Goal: Task Accomplishment & Management: Use online tool/utility

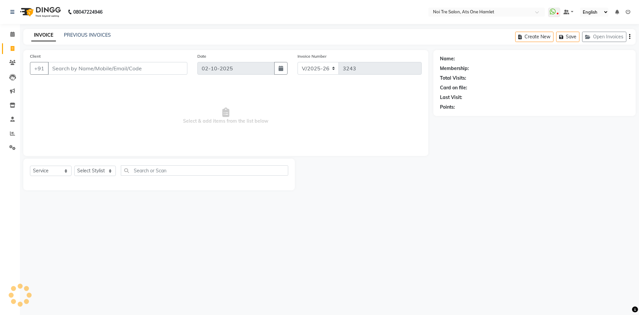
select select "5096"
select select "service"
click at [110, 171] on select "Select Stylist" at bounding box center [95, 171] width 42 height 10
select select "40618"
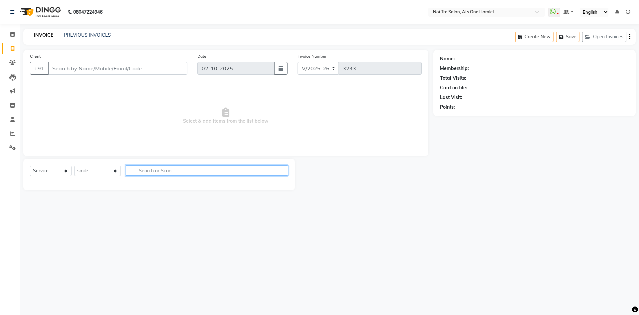
click at [157, 172] on input "text" at bounding box center [207, 170] width 163 height 10
type input "was"
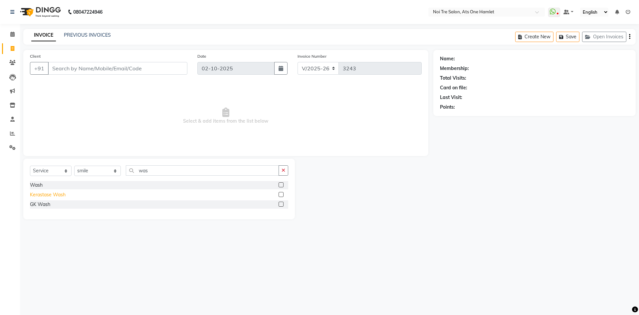
click at [53, 196] on div "Kerastase Wash" at bounding box center [48, 194] width 36 height 7
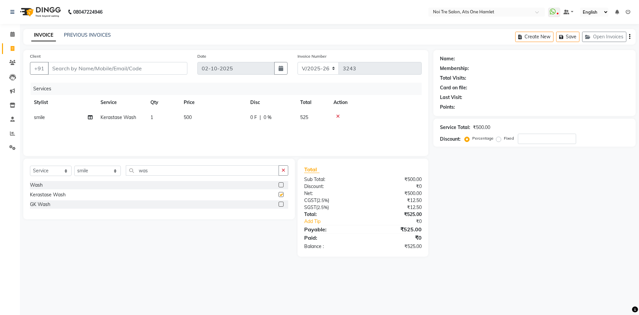
checkbox input "false"
click at [193, 114] on td "500" at bounding box center [213, 117] width 67 height 15
select select "40618"
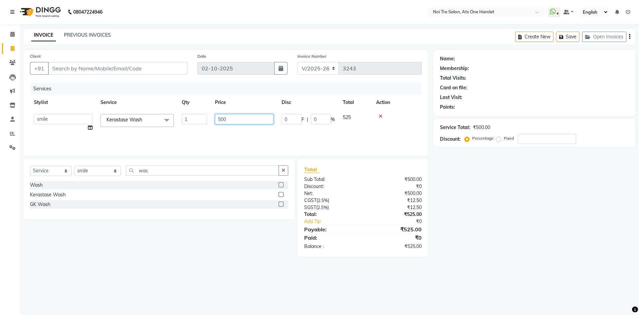
drag, startPoint x: 235, startPoint y: 118, endPoint x: 208, endPoint y: 118, distance: 27.6
click at [208, 118] on tr "aamir Abhishekh AJEET Ali Anuradha ARSH atique ATUL 104 AZAD Bhawana chahat Cha…" at bounding box center [226, 122] width 392 height 25
type input "562"
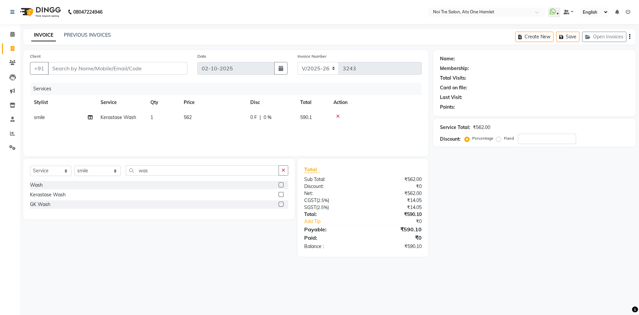
click at [208, 139] on div "Services Stylist Service Qty Price Disc Total Action smile Kerastase Wash 1 562…" at bounding box center [226, 116] width 392 height 67
click at [111, 68] on input "Client" at bounding box center [118, 68] width 140 height 13
type input "n"
type input "0"
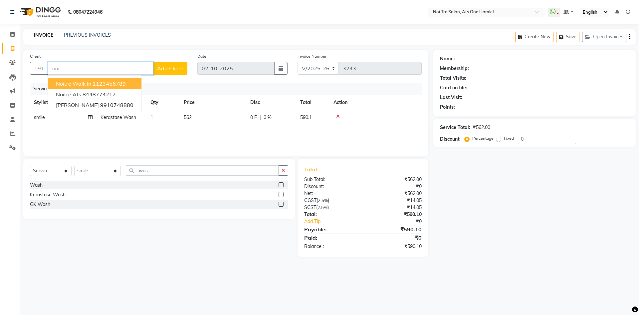
click at [120, 80] on button "Noitre Walk in 1123456789" at bounding box center [95, 83] width 94 height 11
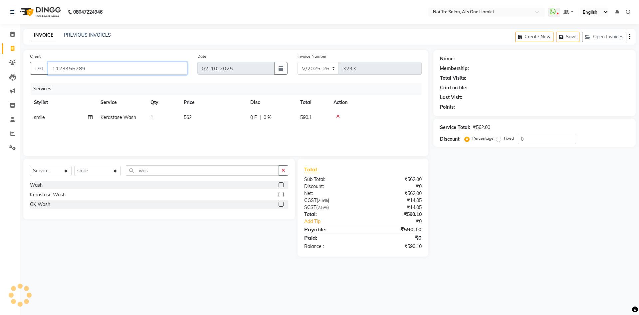
type input "1123456789"
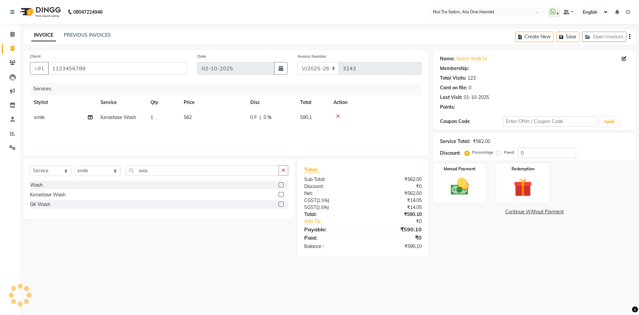
click at [192, 115] on span "562" at bounding box center [188, 117] width 8 height 6
select select "40618"
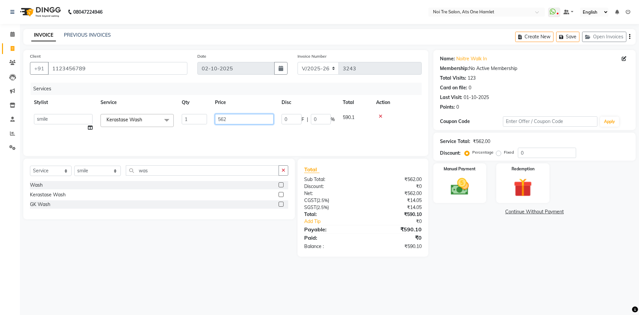
click at [244, 119] on input "562" at bounding box center [244, 119] width 59 height 10
type input "500"
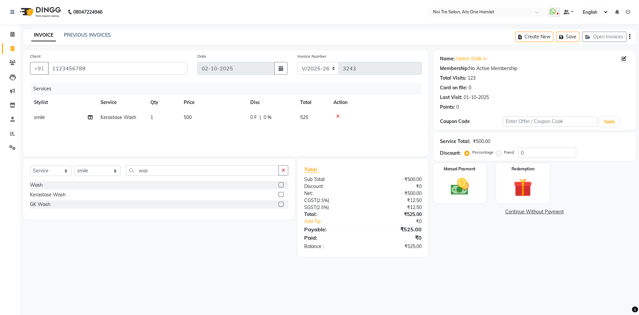
click at [256, 153] on div "Client +91 1123456789 Date 02-10-2025 Invoice Number V/2025 V/2025-26 3243 Serv…" at bounding box center [225, 103] width 405 height 106
click at [484, 190] on div "Manual Payment" at bounding box center [459, 183] width 55 height 41
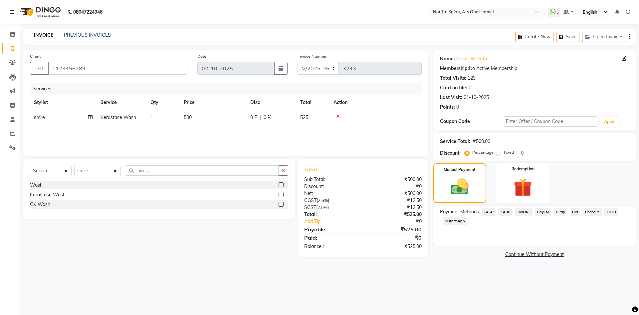
click at [488, 209] on span "CASH" at bounding box center [489, 212] width 14 height 8
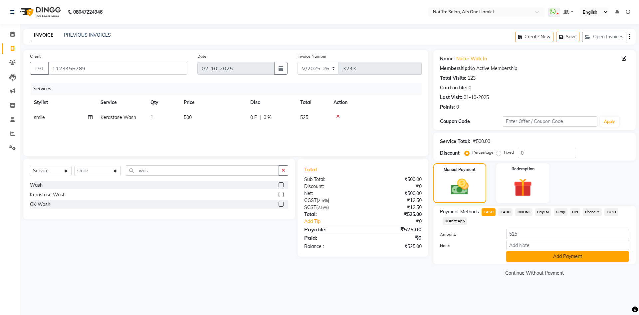
click at [524, 257] on button "Add Payment" at bounding box center [568, 256] width 123 height 10
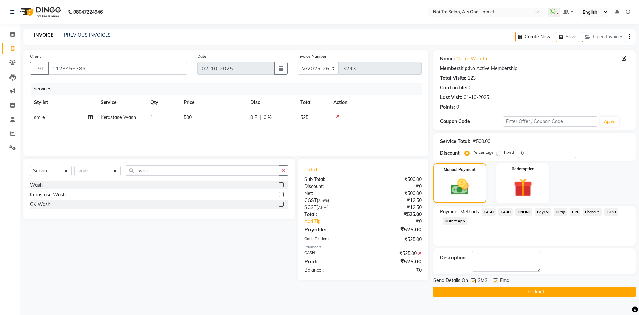
click at [534, 289] on button "Checkout" at bounding box center [535, 291] width 202 height 10
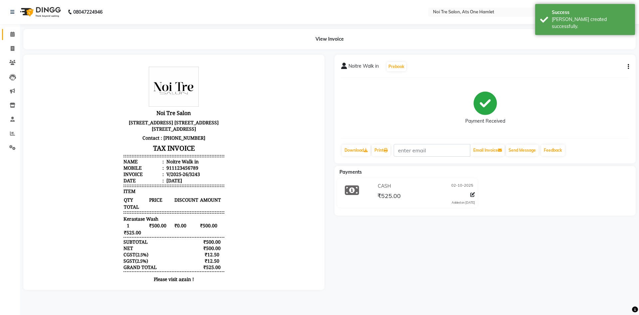
click at [6, 34] on link "Calendar" at bounding box center [10, 34] width 16 height 11
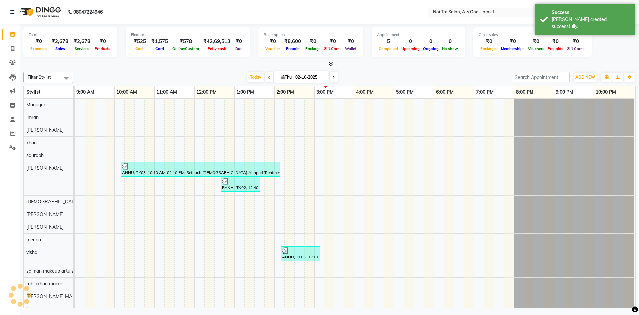
scroll to position [9, 0]
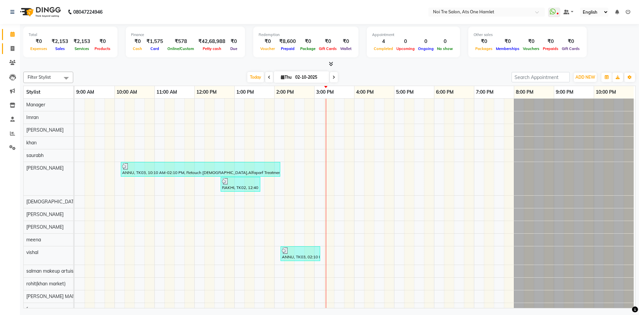
scroll to position [9, 0]
